Goal: Find specific page/section: Find specific page/section

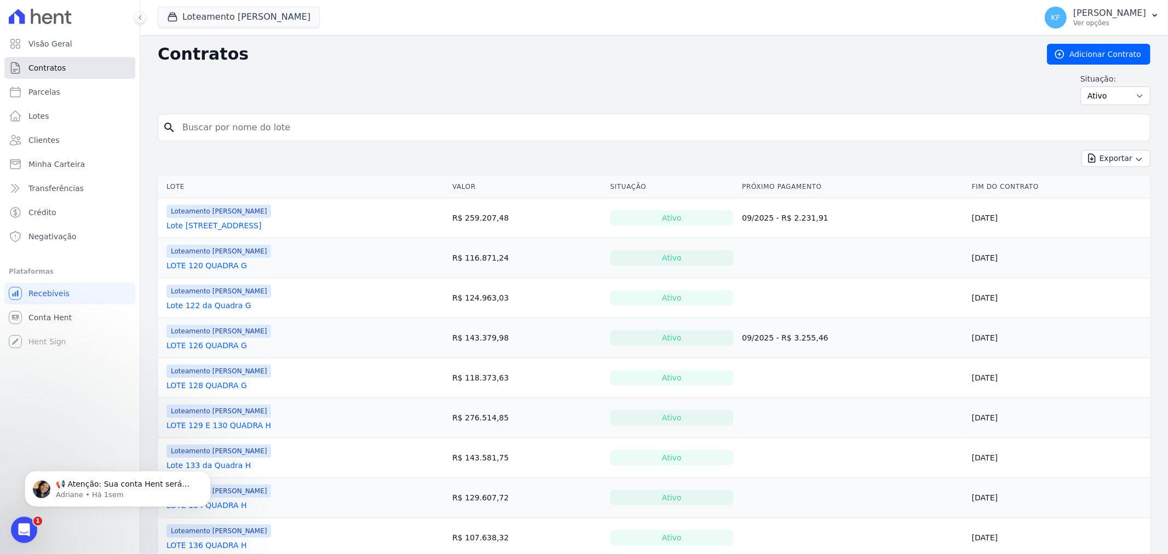
click at [36, 74] on link "Contratos" at bounding box center [69, 68] width 131 height 22
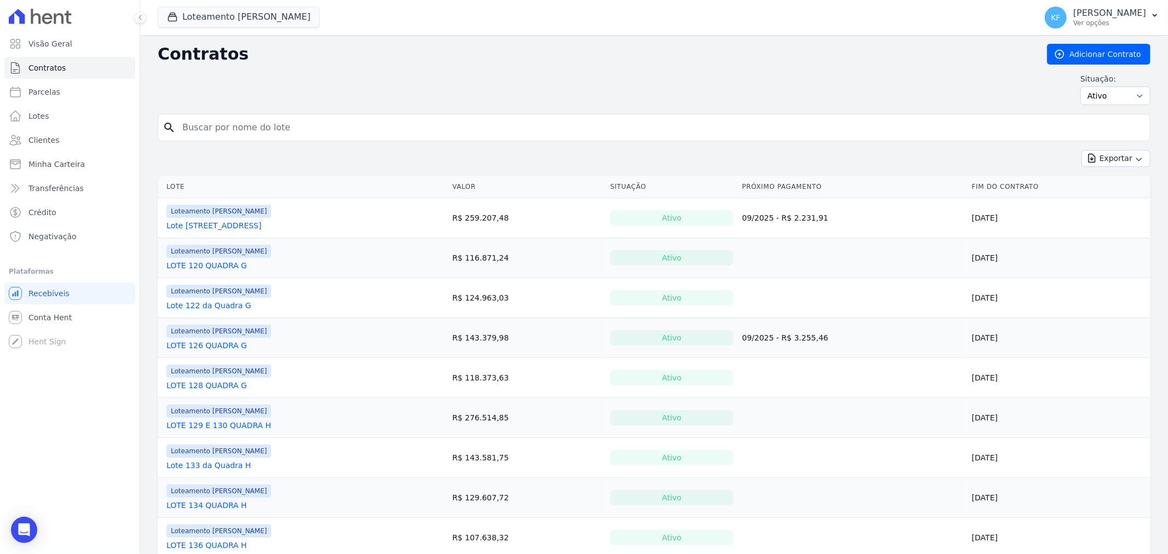
select select "draft"
click at [1081, 87] on select "Ativo Todos Pausado Distratado Rascunho Expirado Encerrado" at bounding box center [1116, 96] width 70 height 19
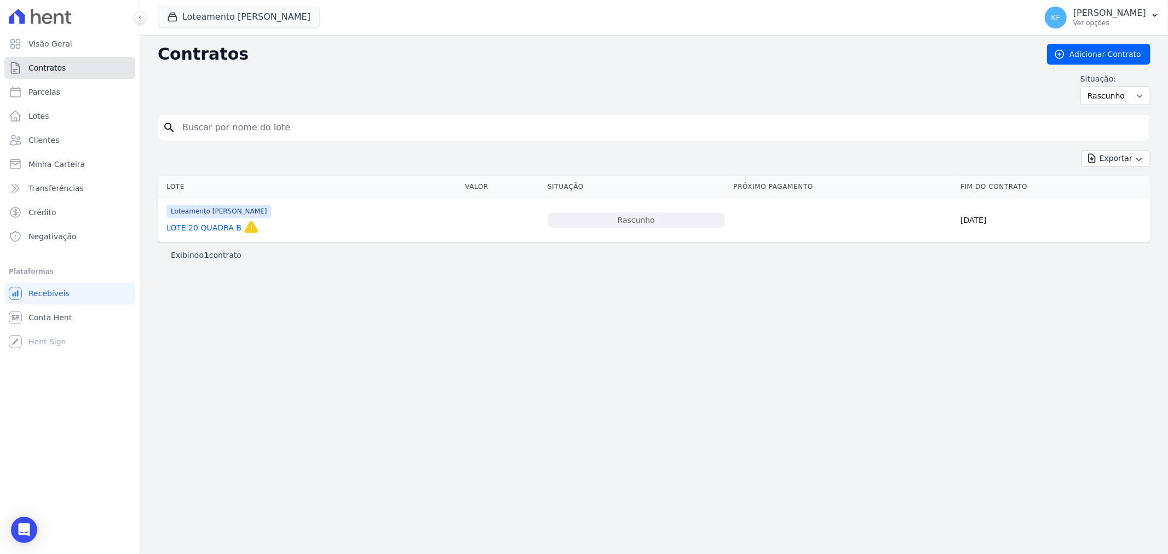
click at [42, 65] on span "Contratos" at bounding box center [46, 67] width 37 height 11
